Goal: Unclear

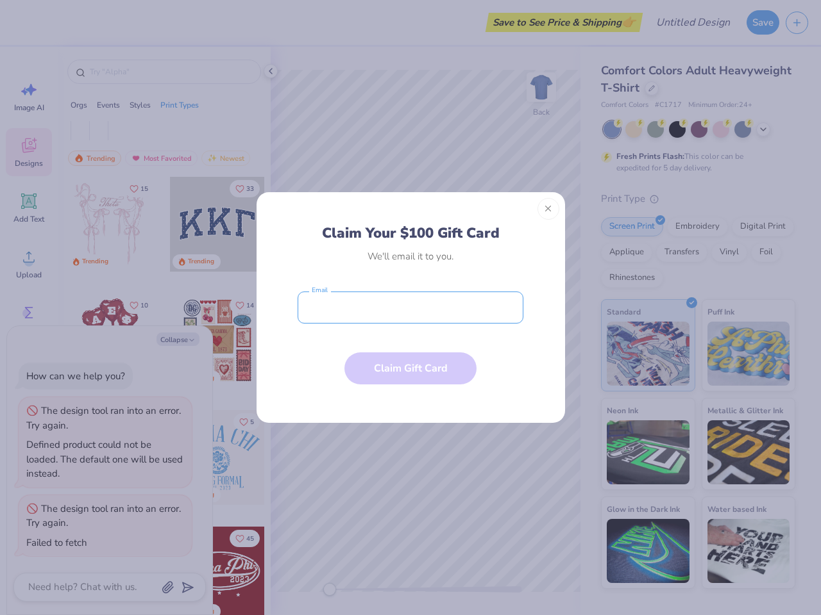
type textarea "x"
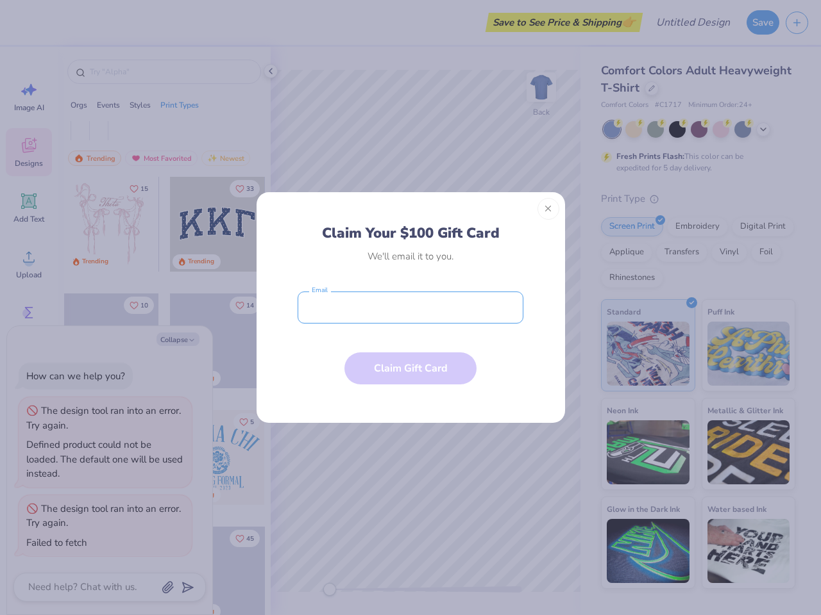
click at [410, 308] on input "email" at bounding box center [410, 308] width 226 height 32
click at [548, 209] on button "Close" at bounding box center [548, 209] width 22 height 22
